Goal: Check status: Check status

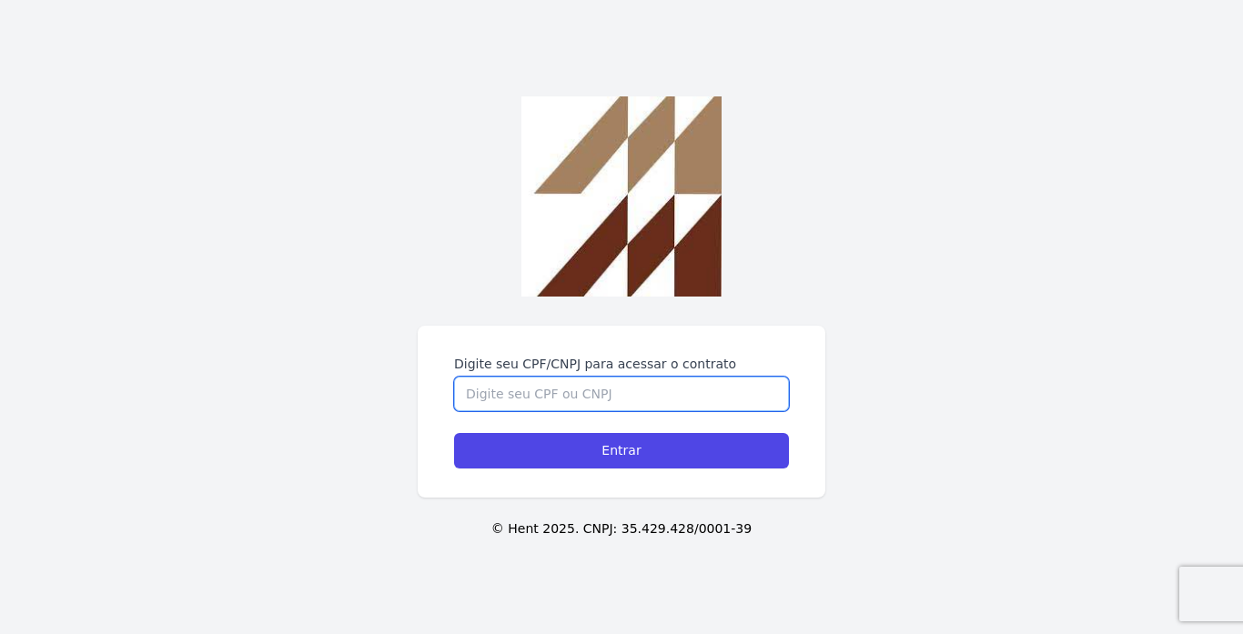
click at [634, 395] on input "Digite seu CPF/CNPJ para acessar o contrato" at bounding box center [621, 394] width 335 height 35
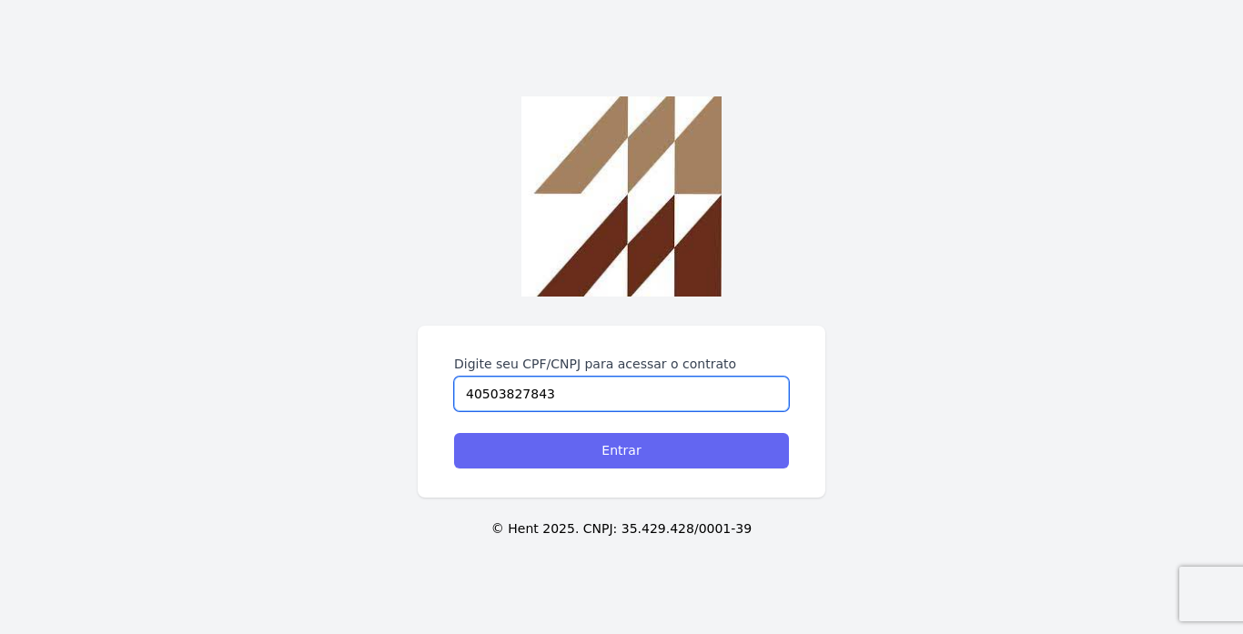
type input "40503827843"
click at [668, 450] on input "Entrar" at bounding box center [621, 450] width 335 height 35
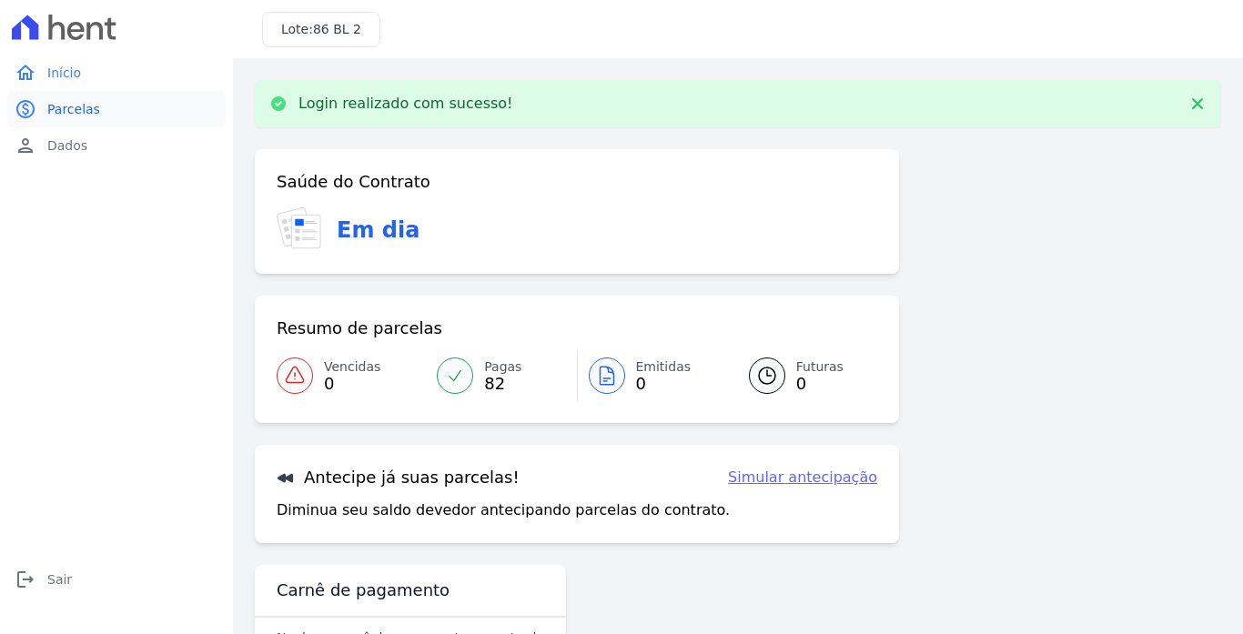
click at [86, 116] on span "Parcelas" at bounding box center [73, 109] width 53 height 18
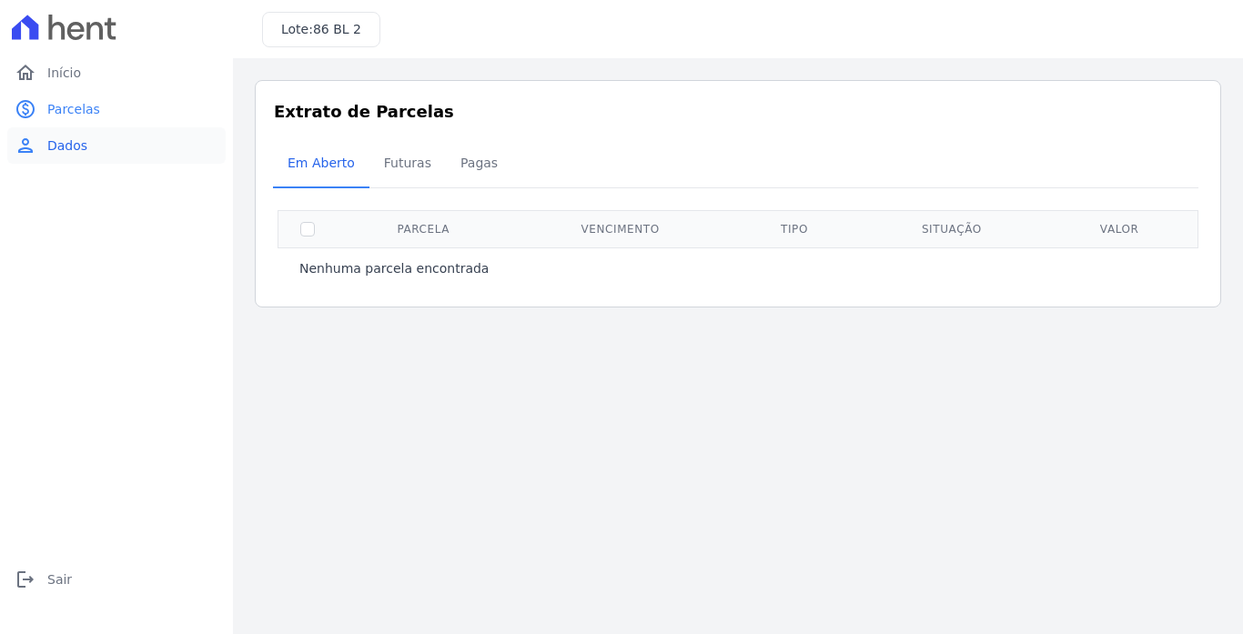
click at [86, 140] on link "person Dados" at bounding box center [116, 145] width 218 height 36
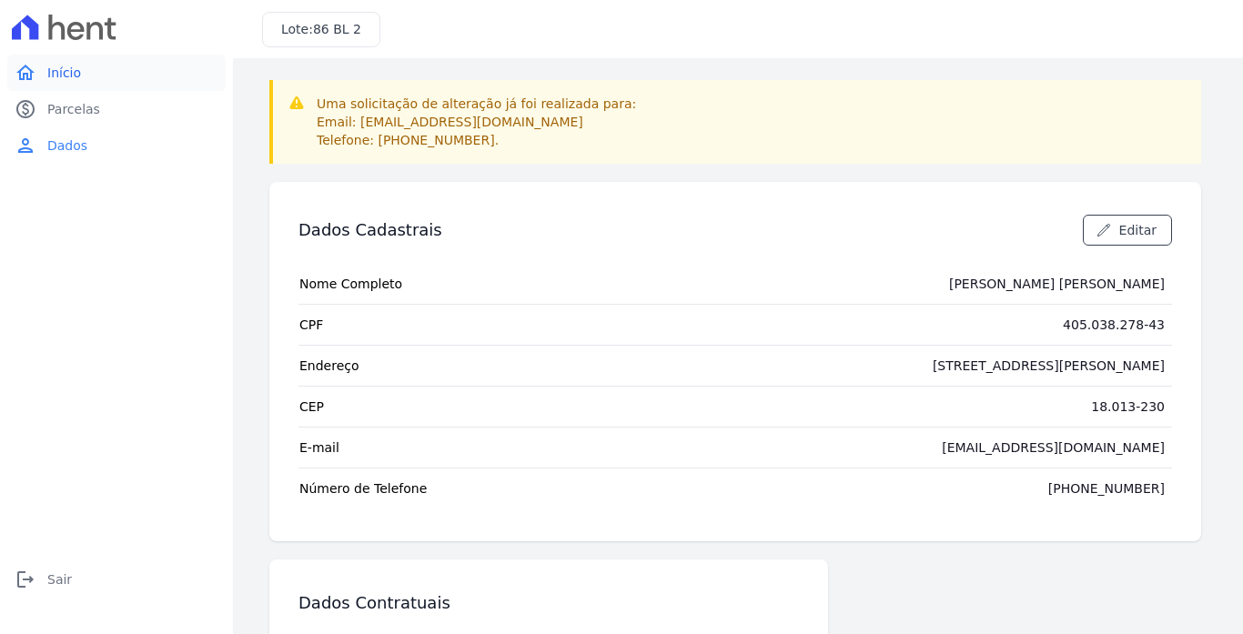
click at [97, 76] on link "home Início" at bounding box center [116, 73] width 218 height 36
